Goal: Task Accomplishment & Management: Complete application form

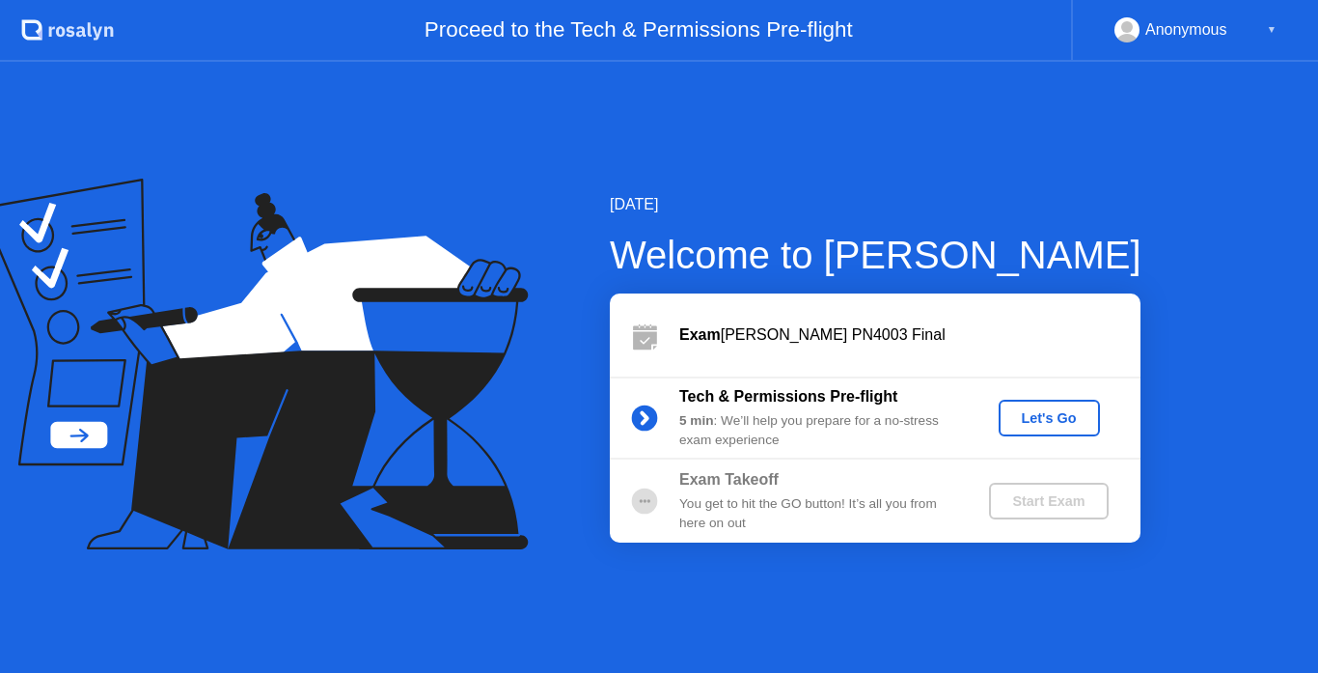
click at [1016, 410] on div "Let's Go" at bounding box center [1050, 417] width 86 height 15
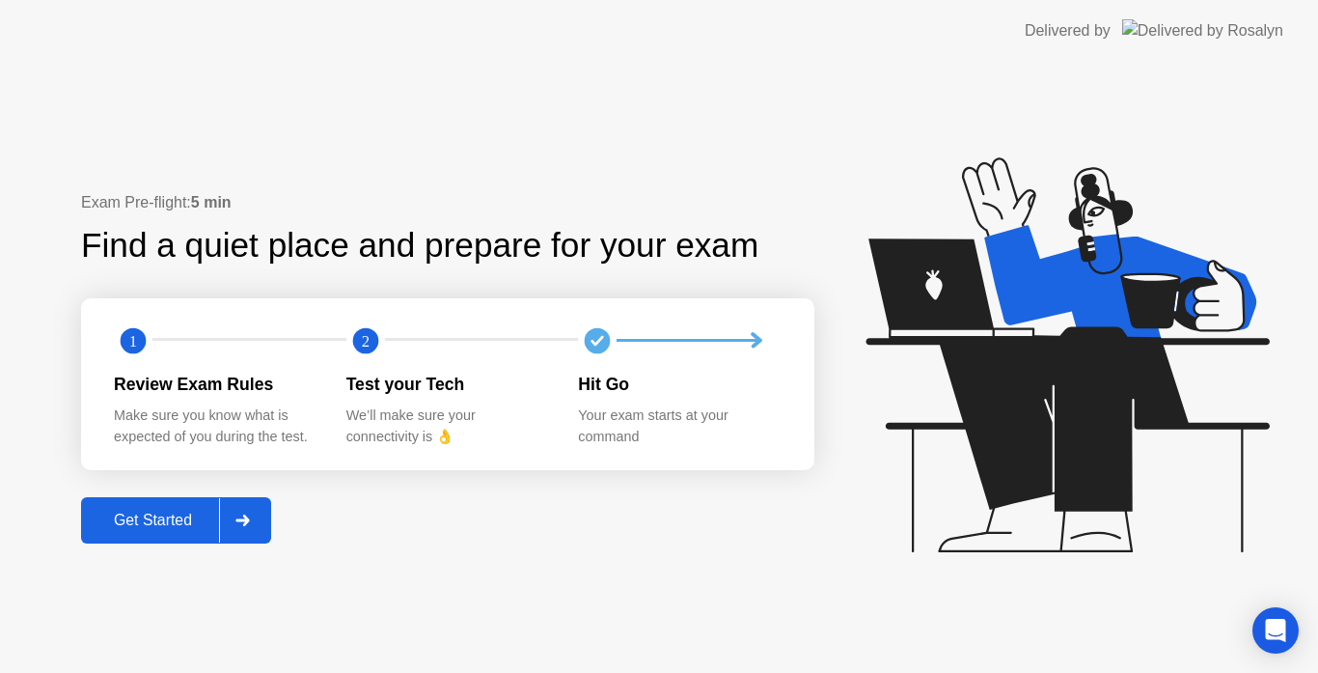
click at [238, 510] on div at bounding box center [242, 520] width 46 height 44
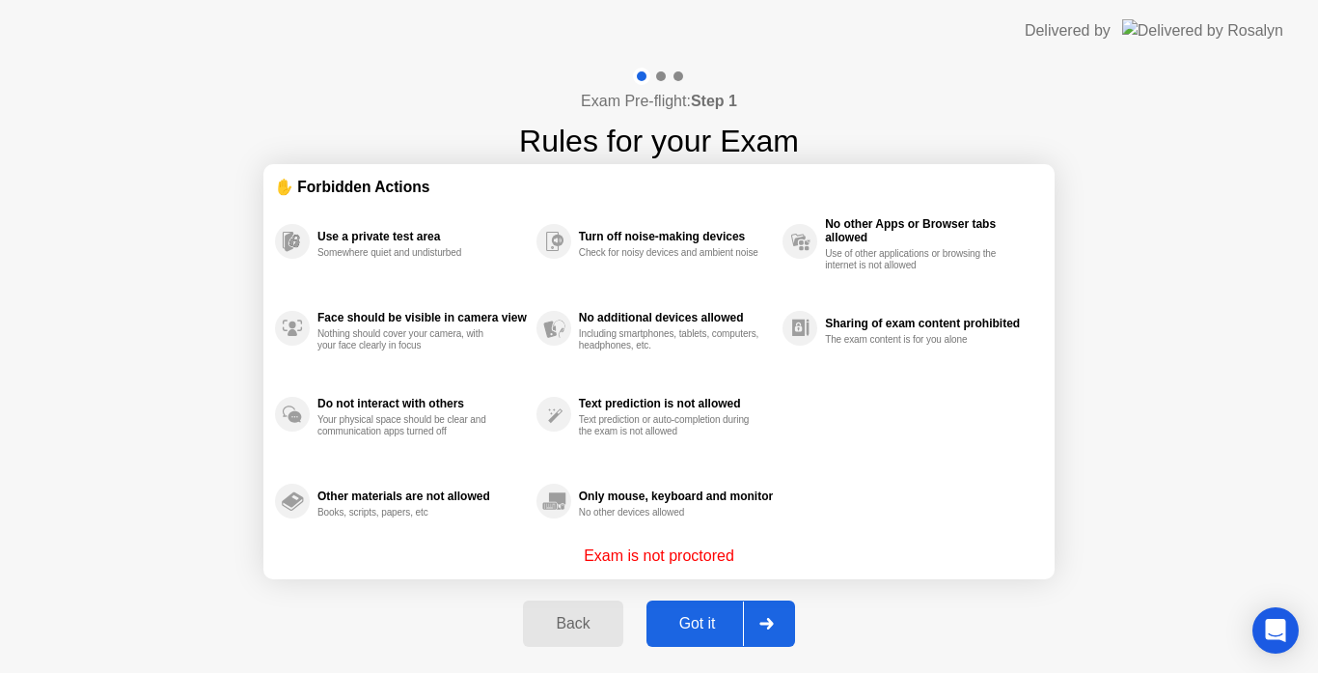
click at [773, 636] on div at bounding box center [766, 623] width 46 height 44
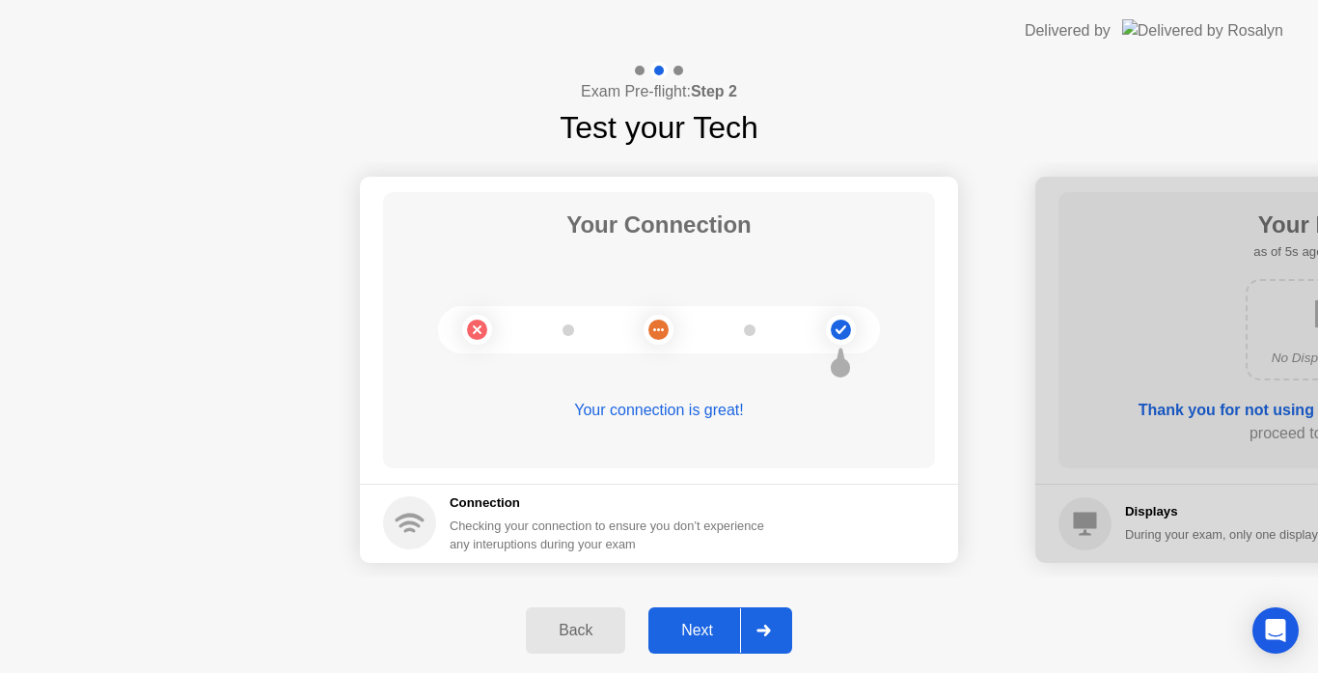
click at [773, 636] on div at bounding box center [763, 630] width 46 height 44
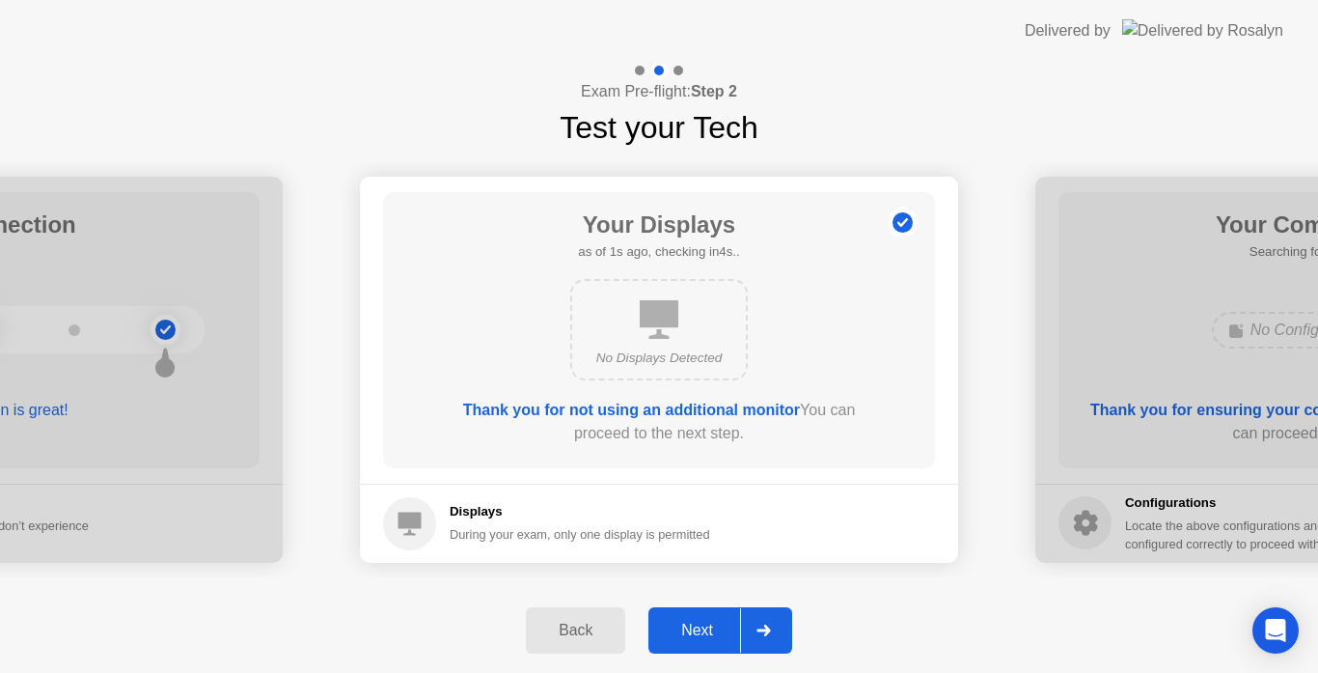
click at [773, 636] on div at bounding box center [763, 630] width 46 height 44
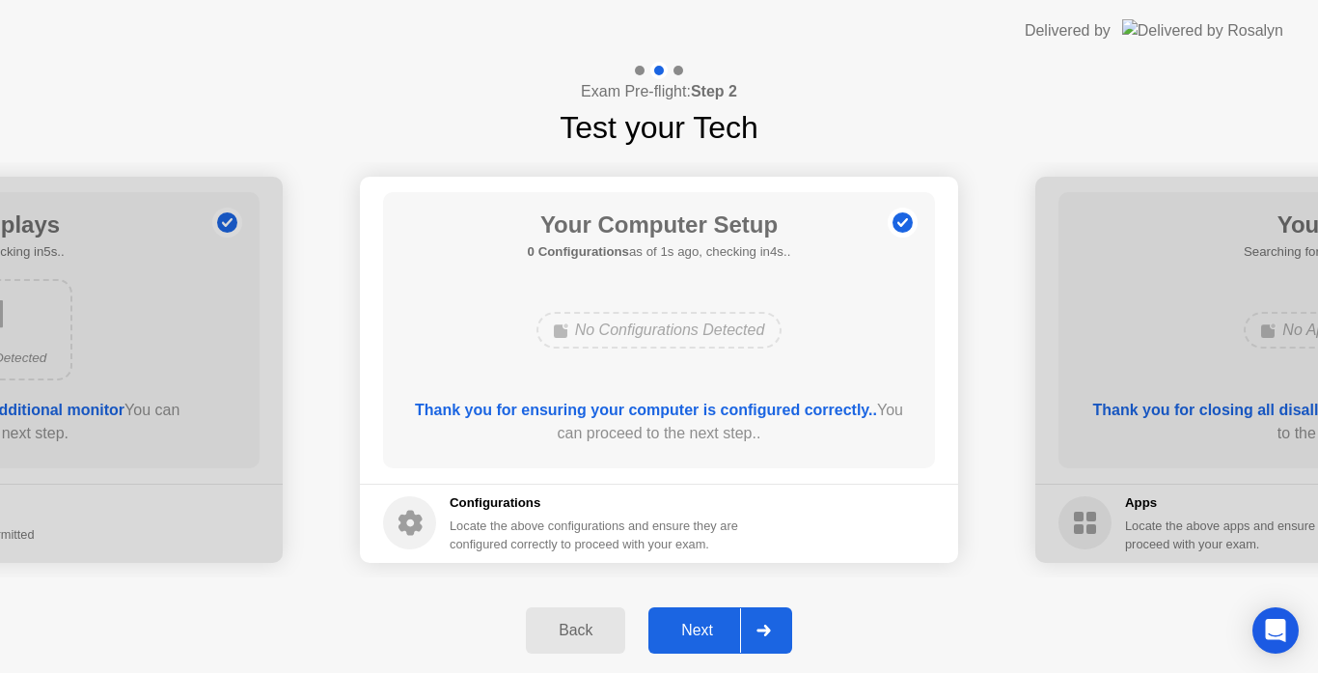
click at [787, 632] on div at bounding box center [763, 630] width 46 height 44
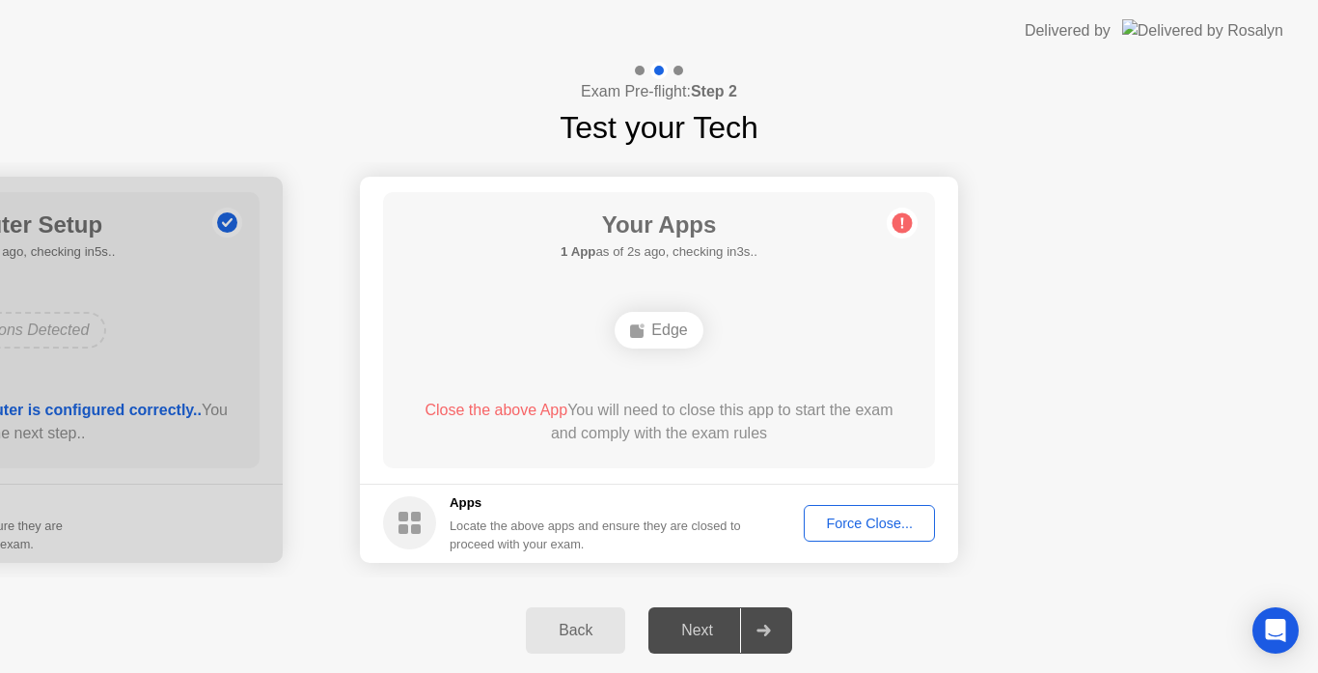
click at [857, 521] on div "Force Close..." at bounding box center [870, 522] width 118 height 15
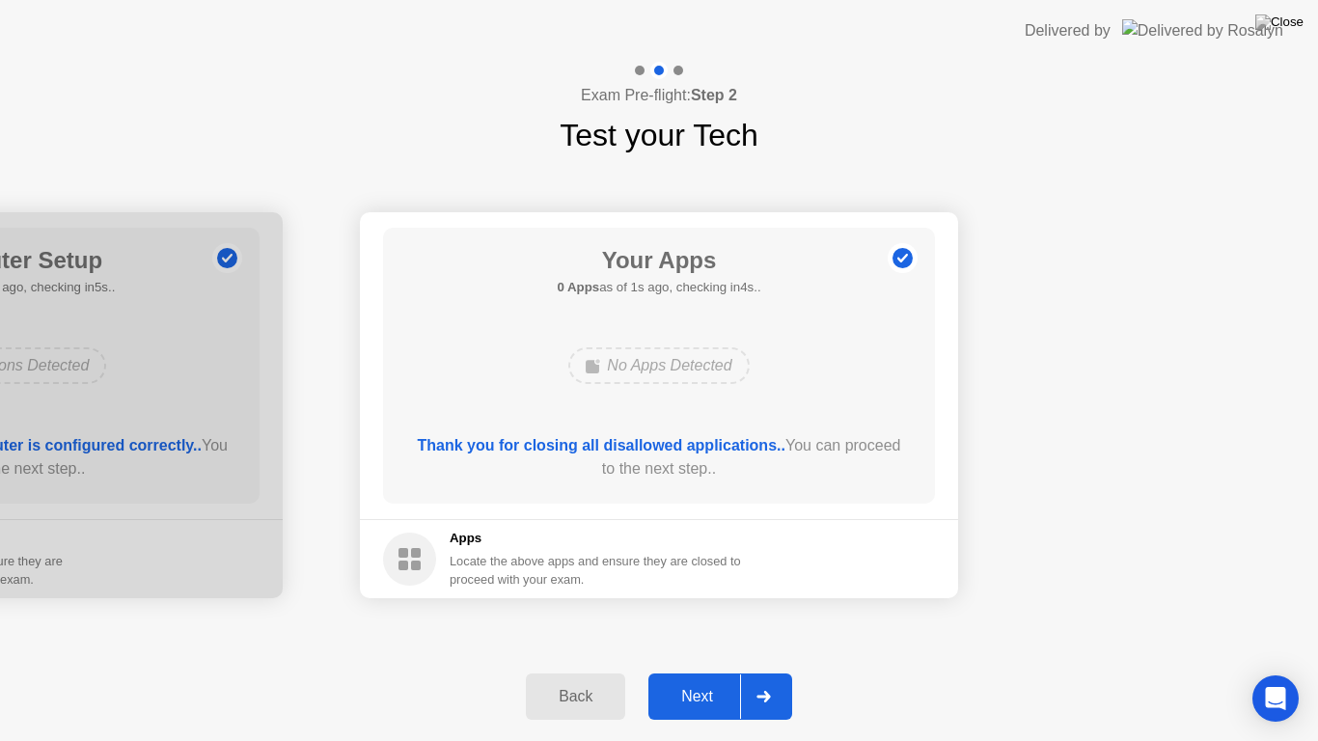
click at [767, 672] on icon at bounding box center [764, 697] width 14 height 12
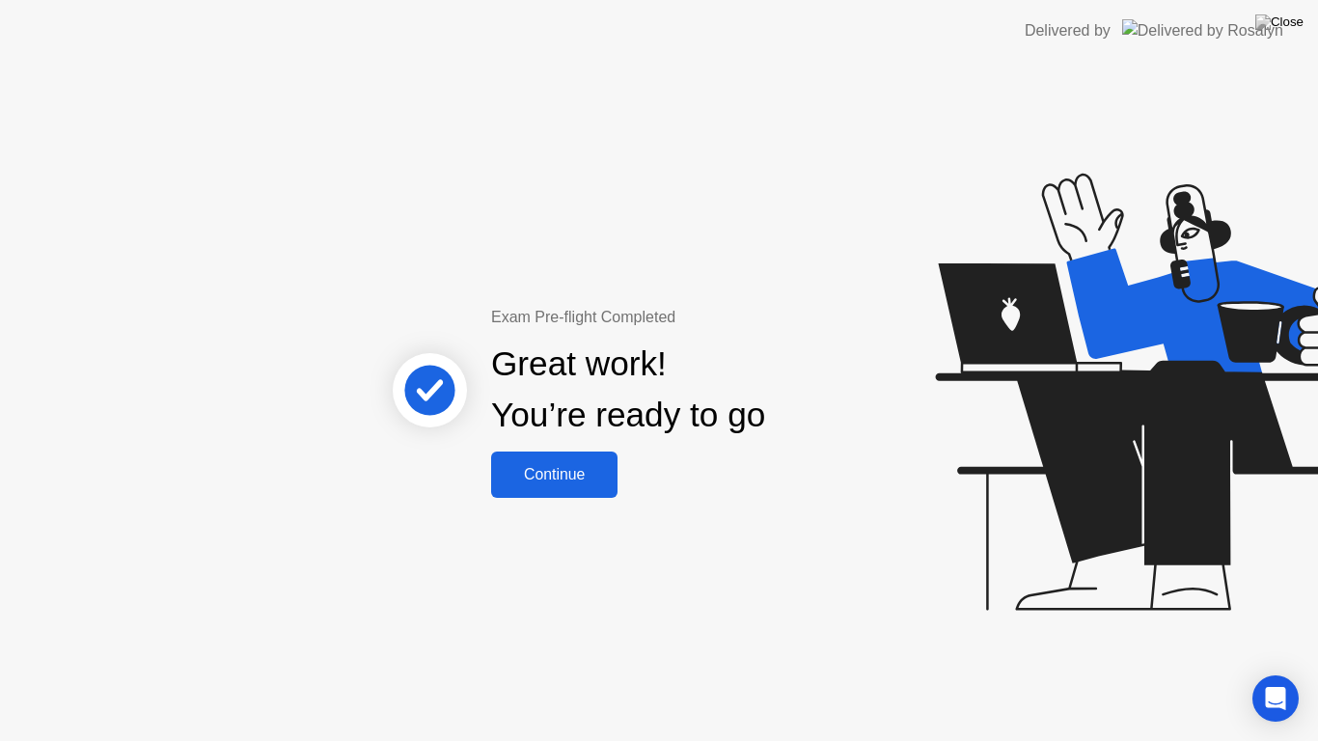
click at [598, 484] on div "Continue" at bounding box center [554, 474] width 115 height 17
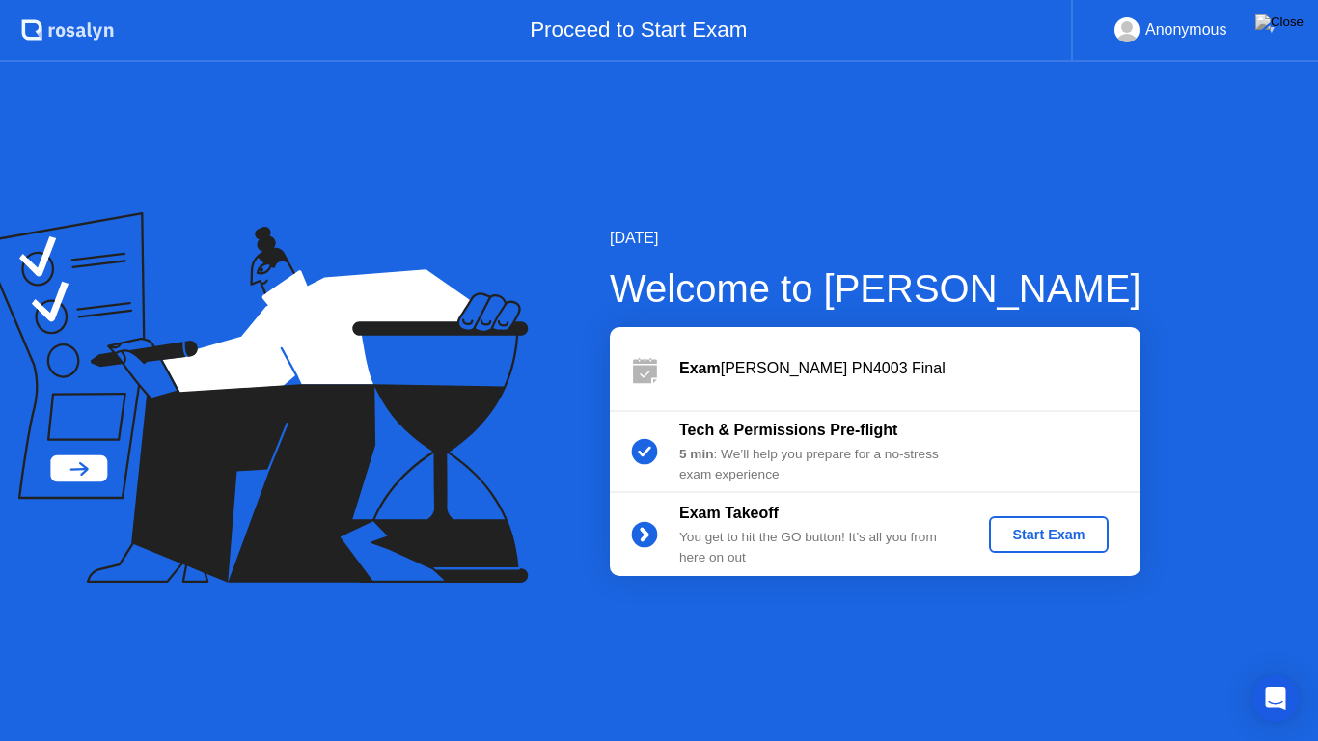
click at [1074, 550] on button "Start Exam" at bounding box center [1048, 534] width 119 height 37
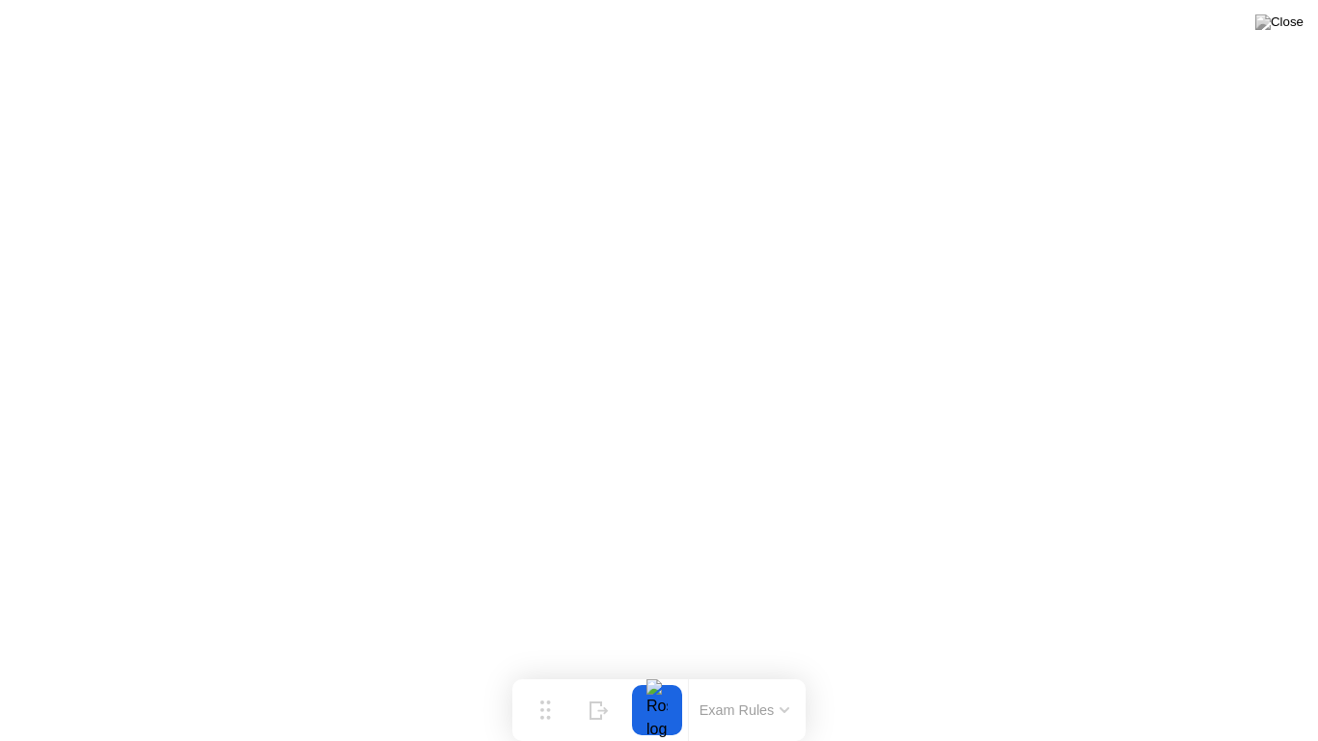
click at [1276, 35] on button at bounding box center [1280, 22] width 58 height 25
click at [1305, 34] on button at bounding box center [1280, 22] width 58 height 25
click at [1288, 35] on button at bounding box center [1280, 22] width 58 height 25
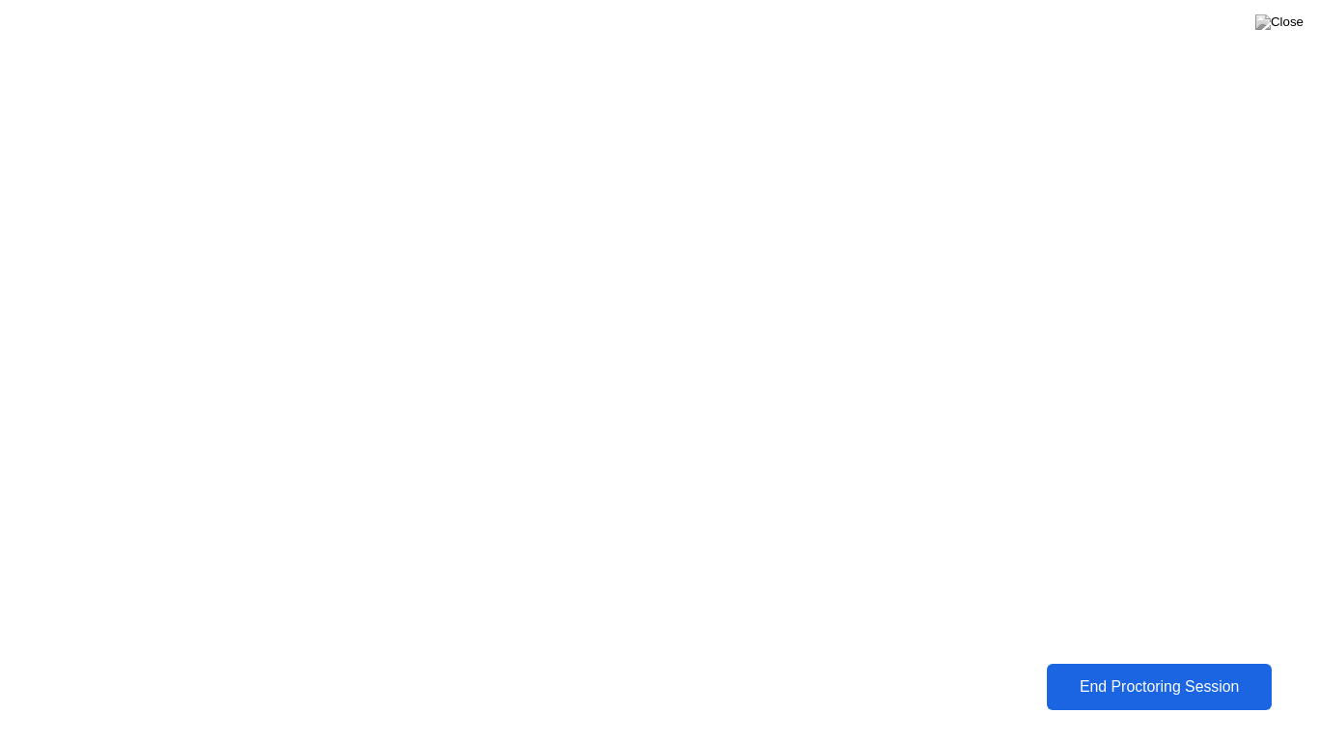
click at [1088, 672] on div "End Proctoring Session" at bounding box center [1159, 686] width 213 height 17
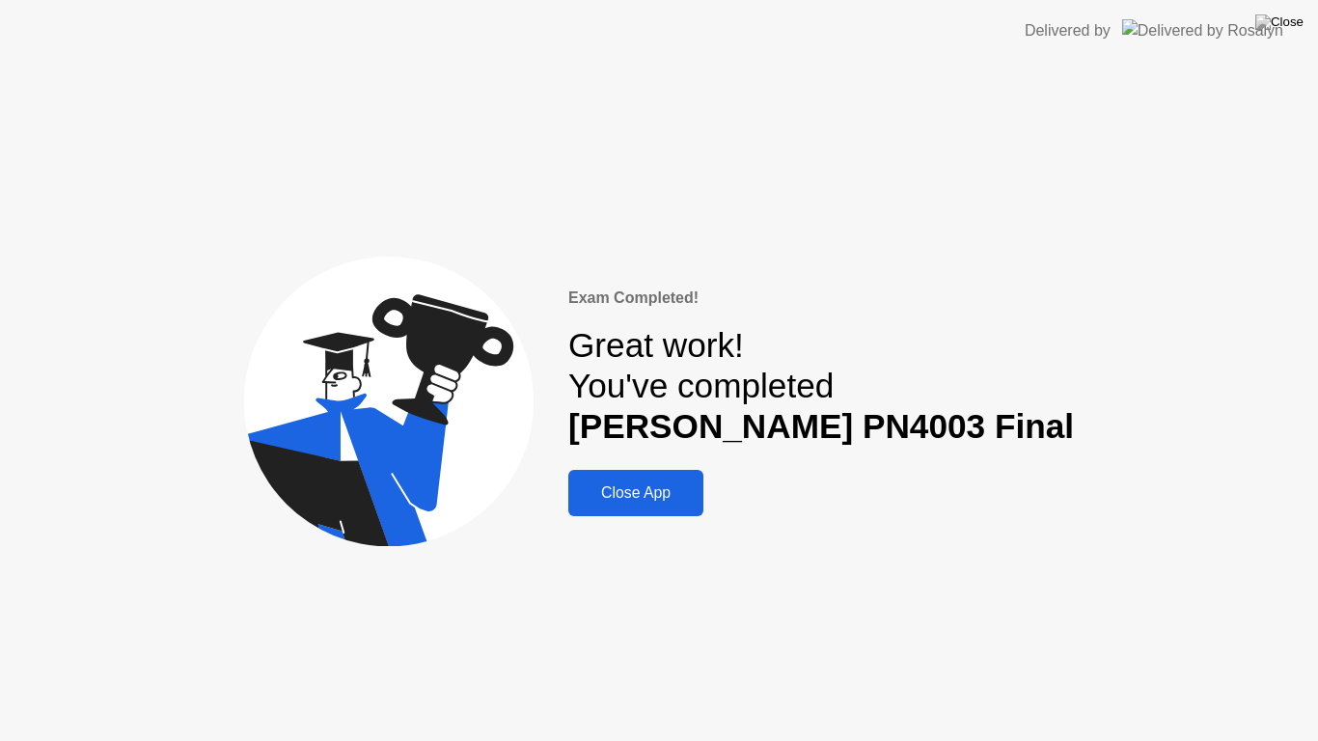
click at [698, 502] on div "Close App" at bounding box center [636, 492] width 124 height 17
